Goal: Information Seeking & Learning: Learn about a topic

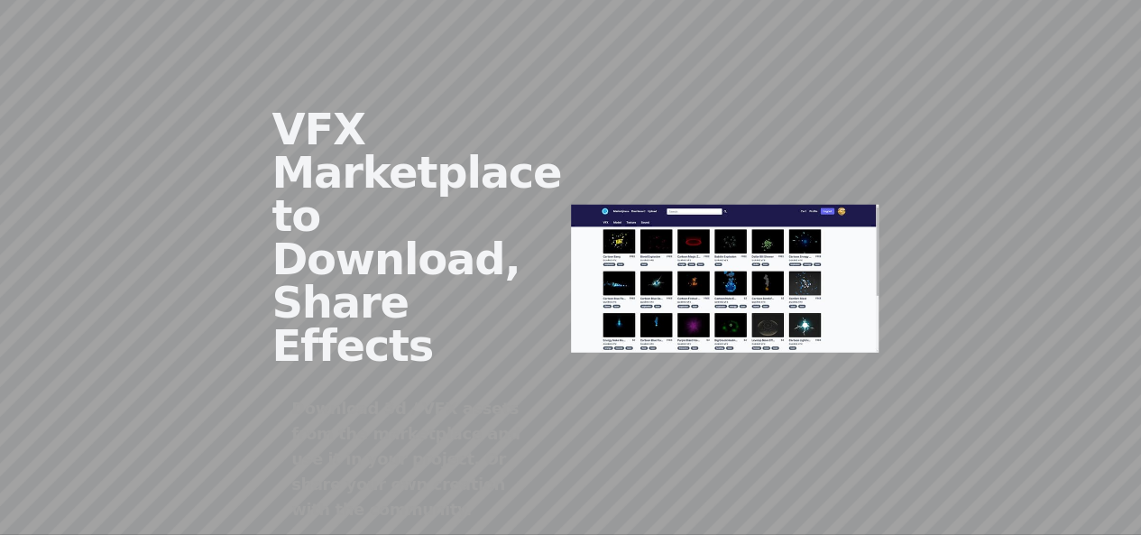
scroll to position [2358, 0]
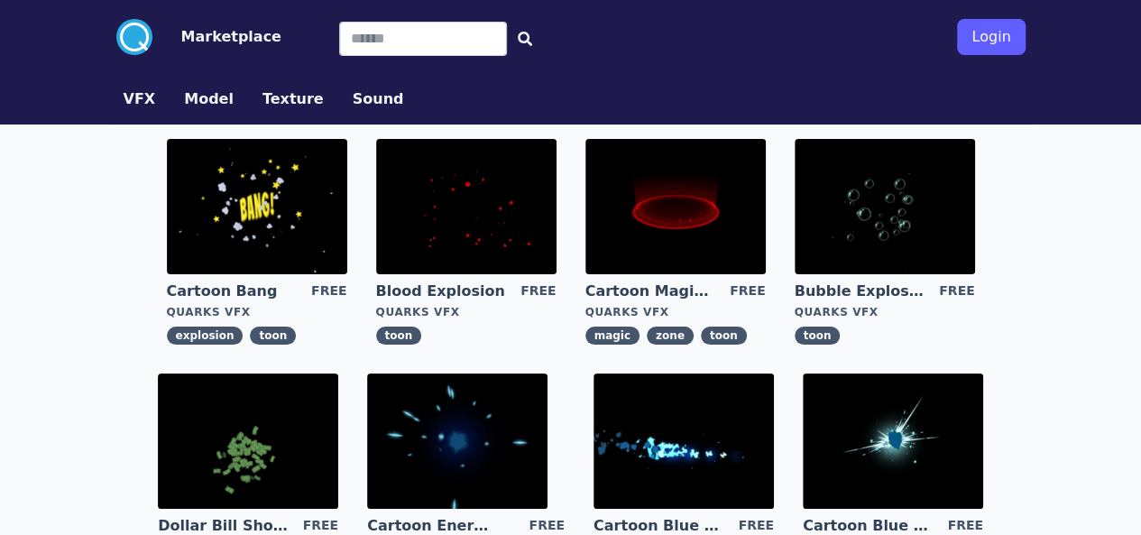
click at [803, 483] on img at bounding box center [893, 441] width 180 height 135
click at [586, 208] on img at bounding box center [676, 206] width 180 height 135
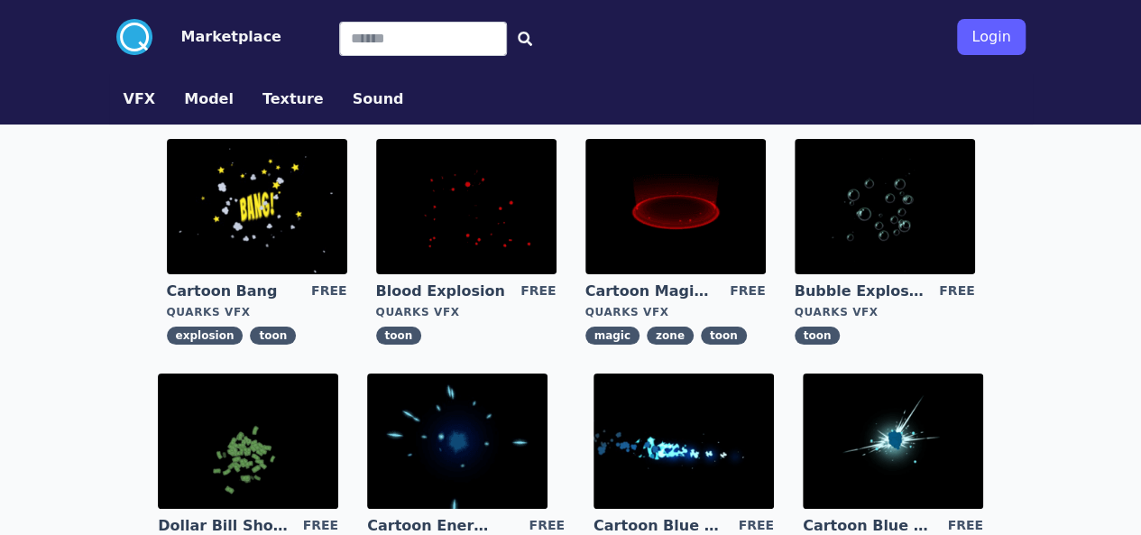
scroll to position [467, 0]
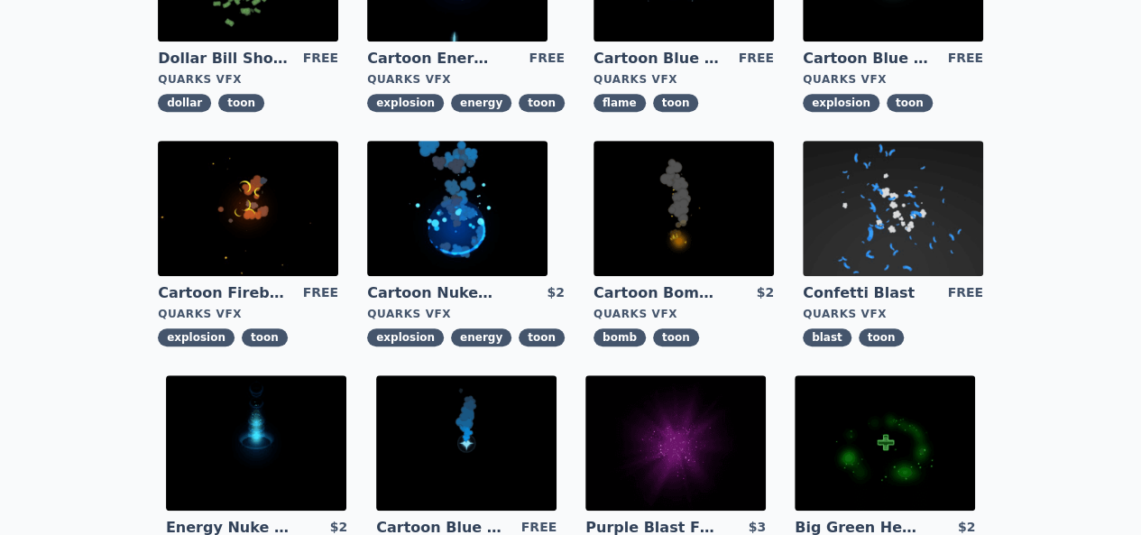
click at [766, 375] on img at bounding box center [676, 442] width 180 height 135
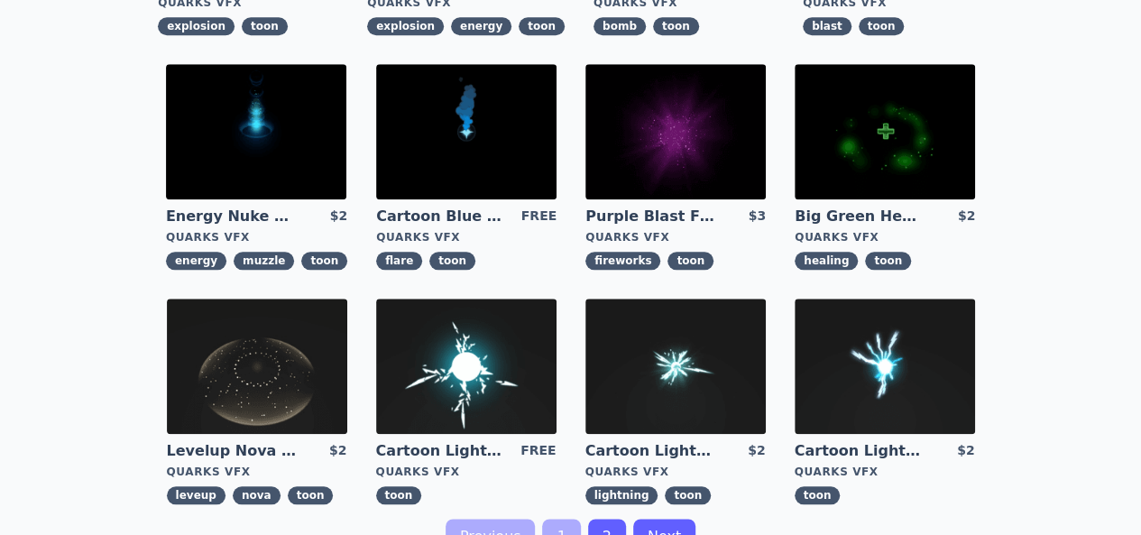
scroll to position [783, 0]
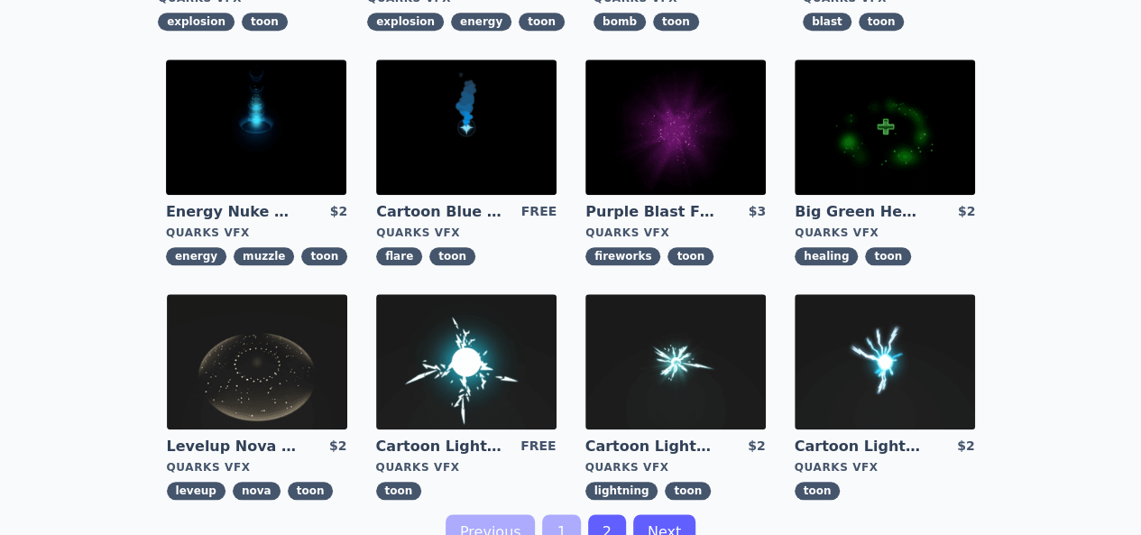
click at [599, 514] on link "2" at bounding box center [607, 532] width 38 height 36
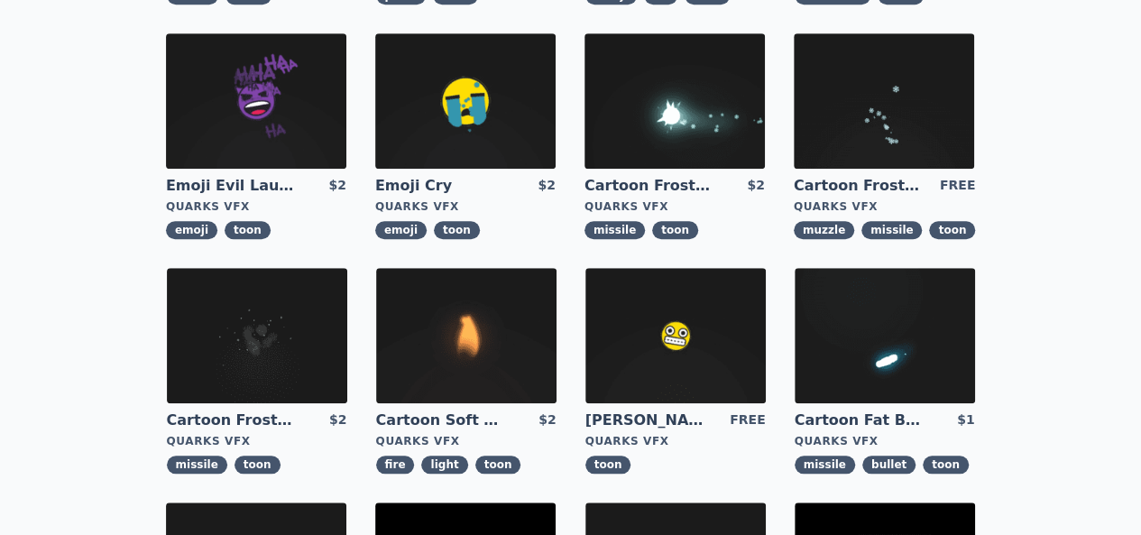
scroll to position [589, 0]
